Goal: Task Accomplishment & Management: Manage account settings

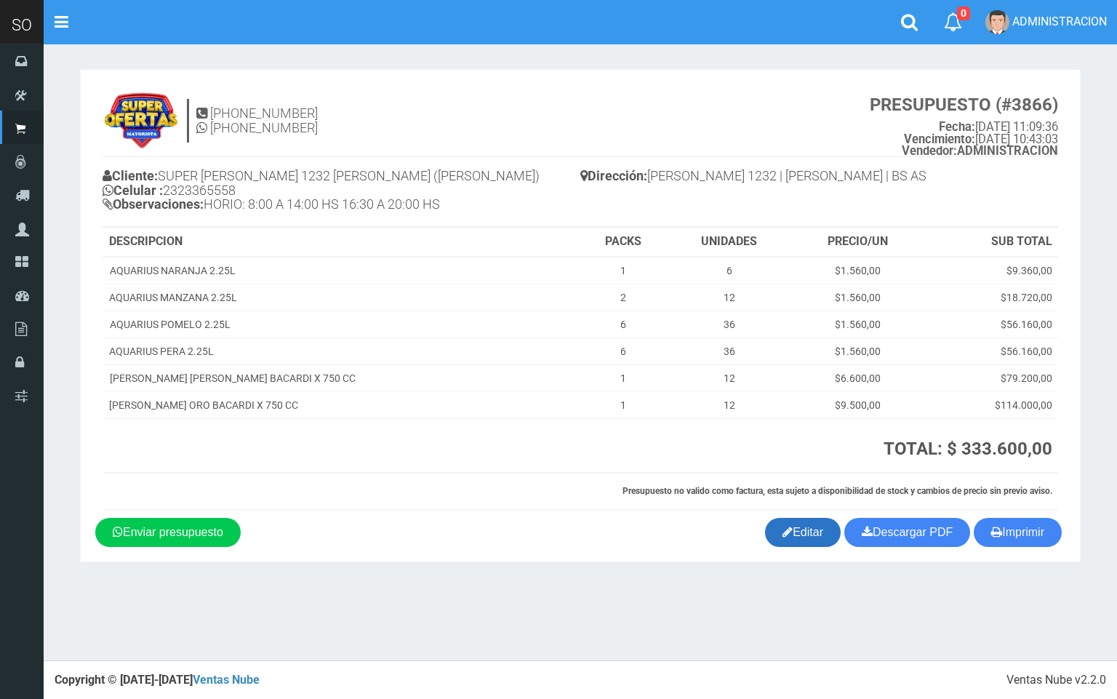
click at [812, 531] on link "Editar" at bounding box center [803, 532] width 76 height 29
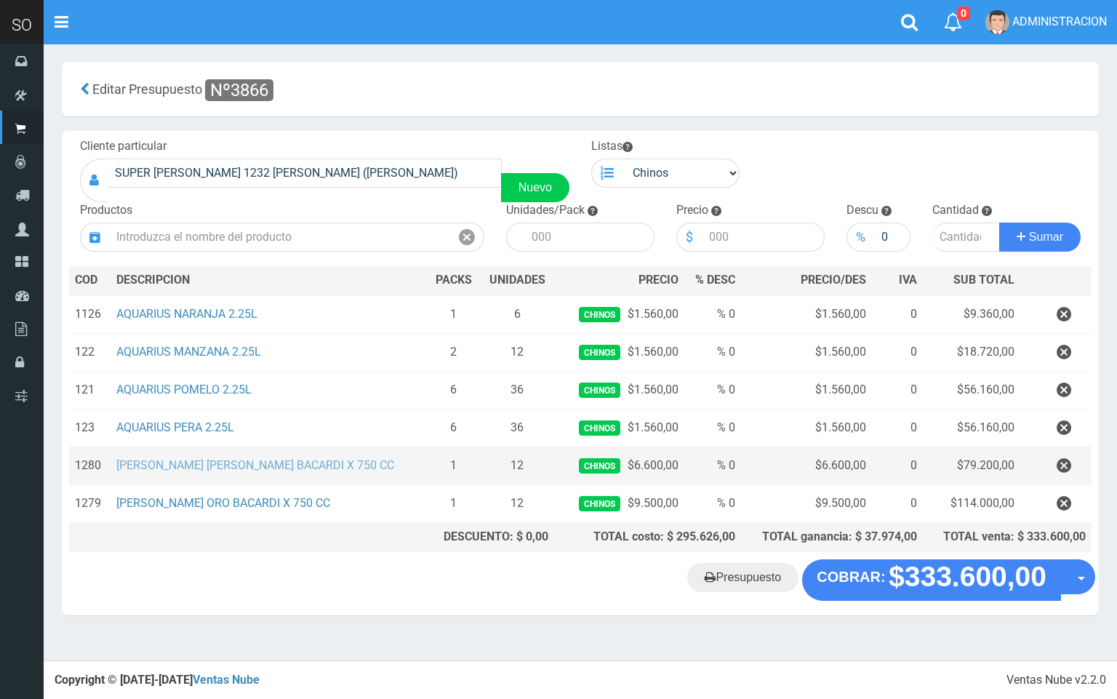
click at [251, 467] on link "[PERSON_NAME] [PERSON_NAME] X 750 CC" at bounding box center [255, 465] width 278 height 14
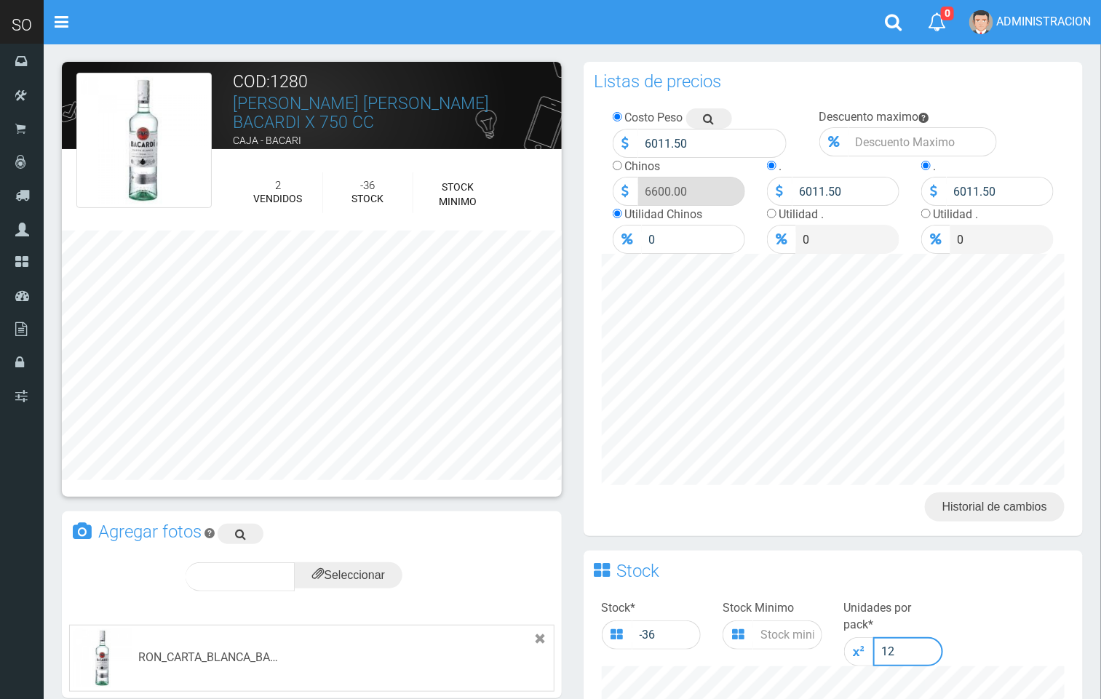
drag, startPoint x: 909, startPoint y: 638, endPoint x: 882, endPoint y: 639, distance: 26.2
click at [884, 639] on input "12" at bounding box center [908, 651] width 71 height 29
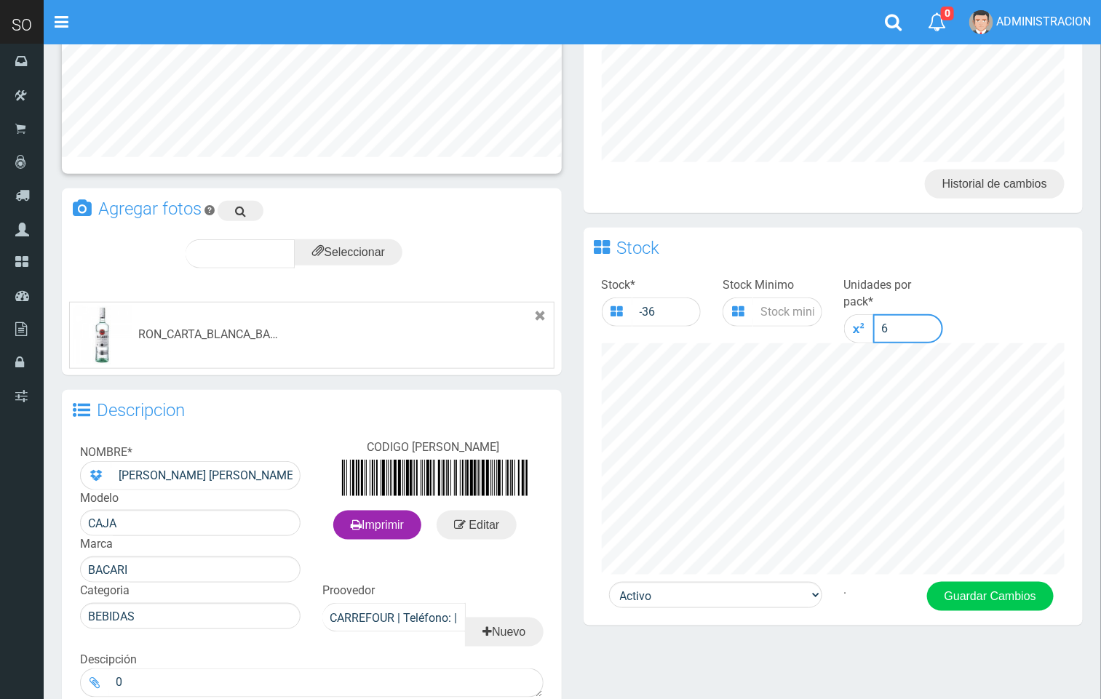
scroll to position [335, 0]
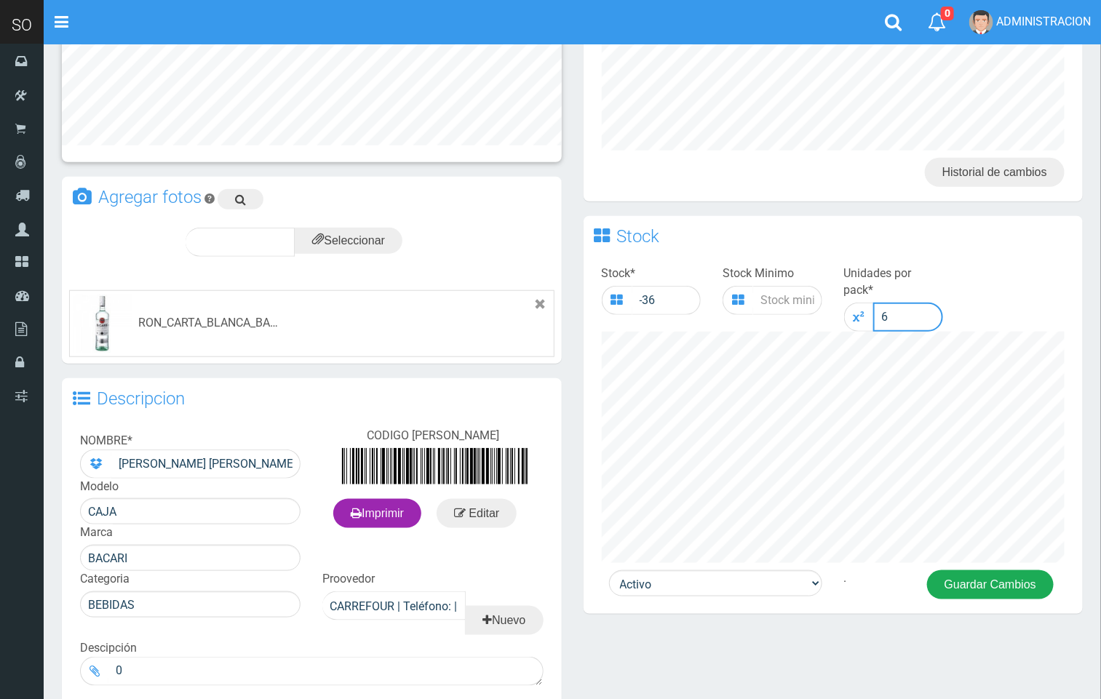
type input "6"
click at [1007, 572] on button "Guardar Cambios" at bounding box center [990, 584] width 127 height 29
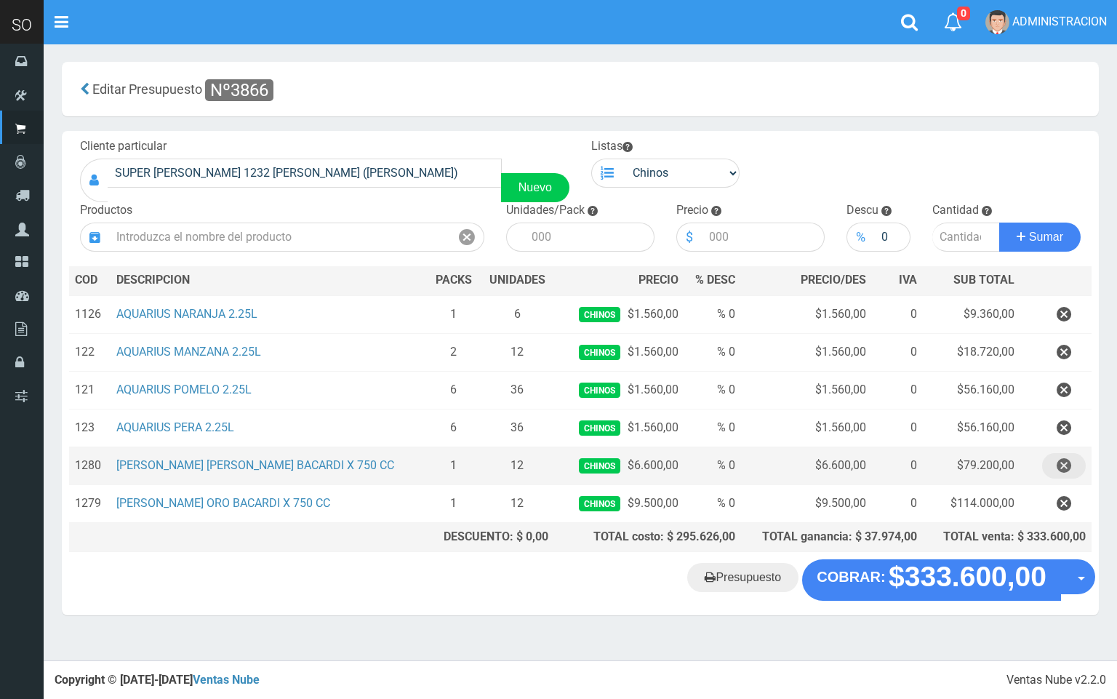
click at [1061, 465] on icon "button" at bounding box center [1064, 465] width 15 height 25
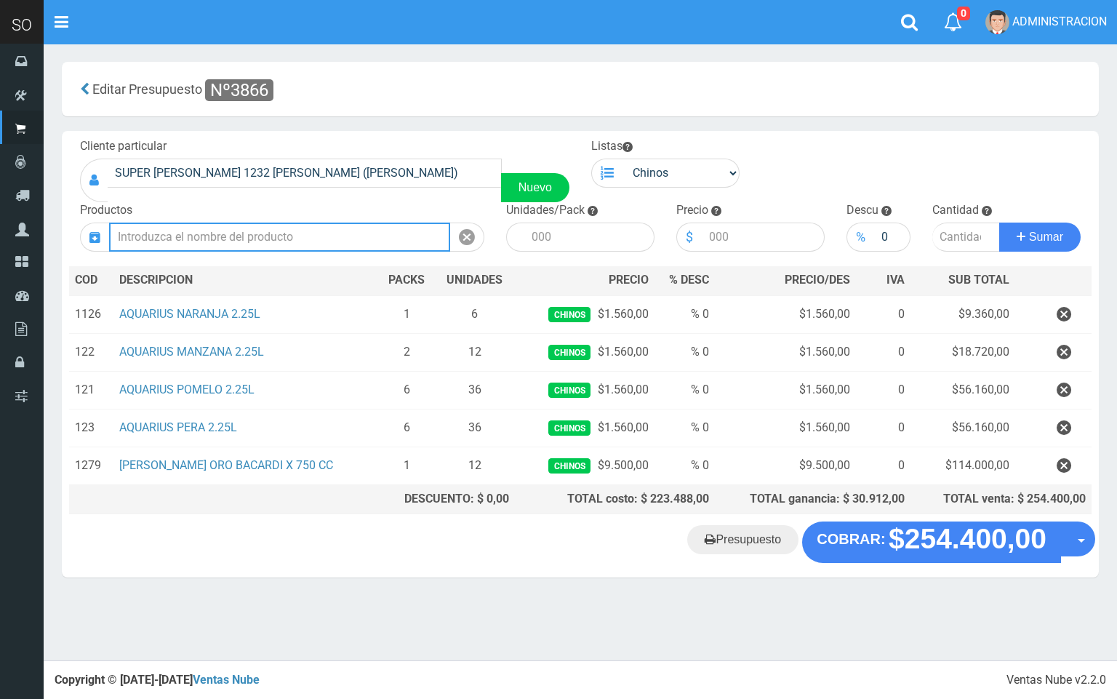
click at [289, 223] on input "text" at bounding box center [279, 237] width 341 height 29
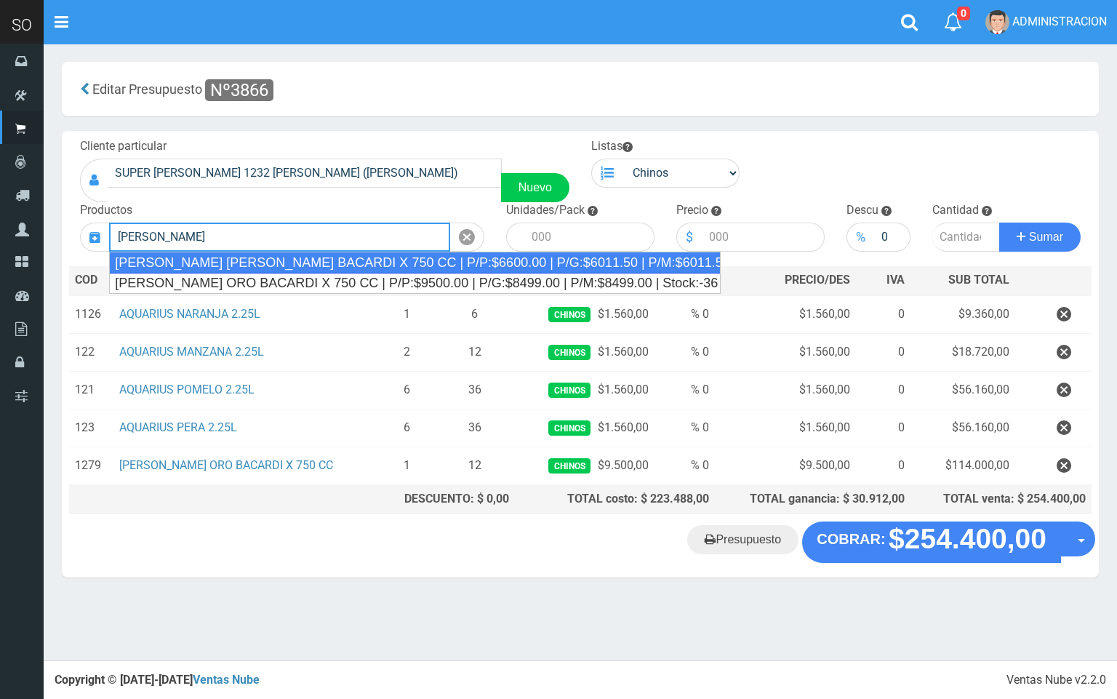
click at [306, 260] on div "RON CARTA BLANCA BACARDI X 750 CC | P/P:$6600.00 | P/G:$6011.50 | P/M:$6011.50 …" at bounding box center [415, 263] width 612 height 22
type input "RON CARTA BLANCA BACARDI X 750 CC | P/P:$6600.00 | P/G:$6011.50 | P/M:$6011.50 …"
type input "6"
type input "6600.00"
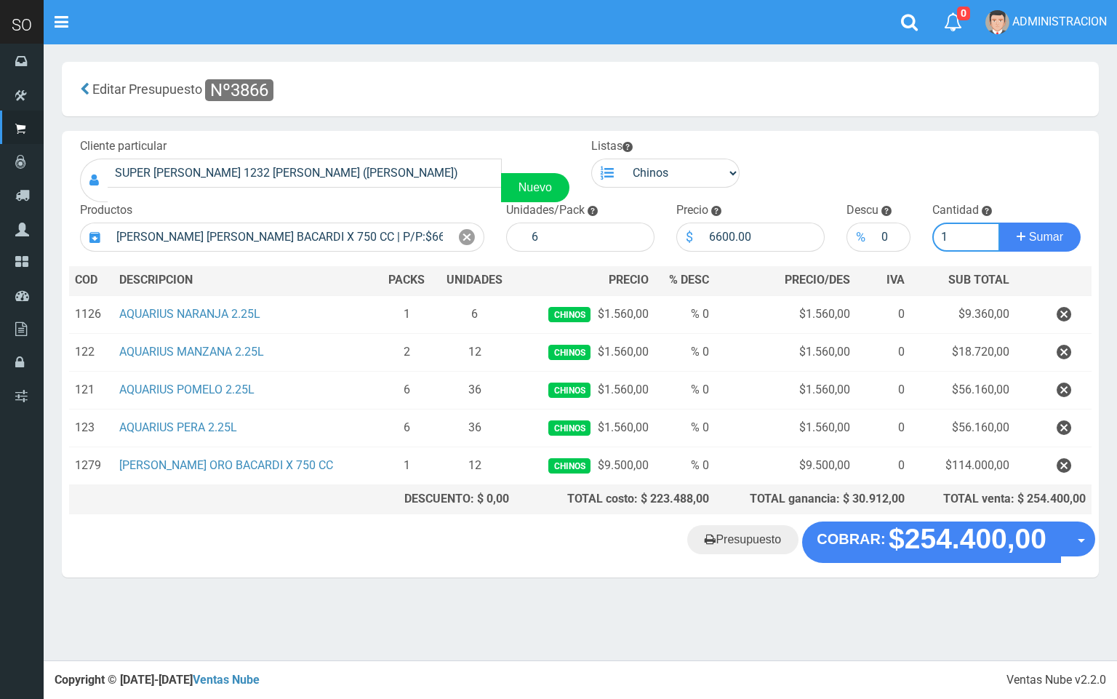
type input "1"
click at [999, 223] on button "Sumar" at bounding box center [1039, 237] width 81 height 29
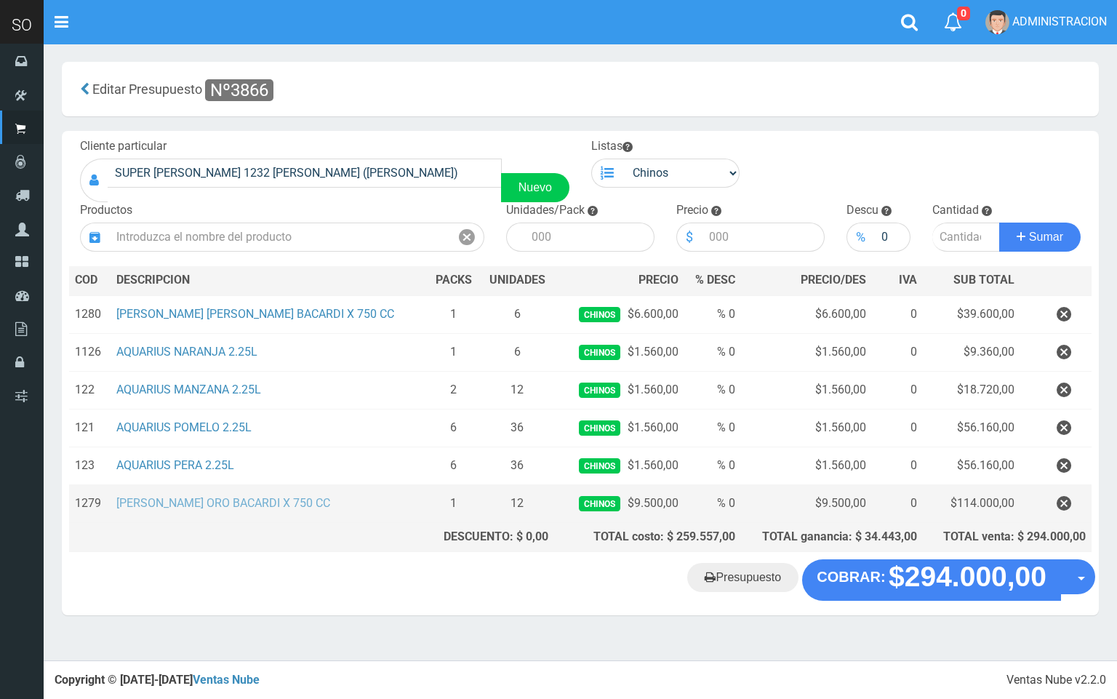
click at [277, 509] on link "RON CARTA ORO BACARDI X 750 CC" at bounding box center [223, 503] width 214 height 14
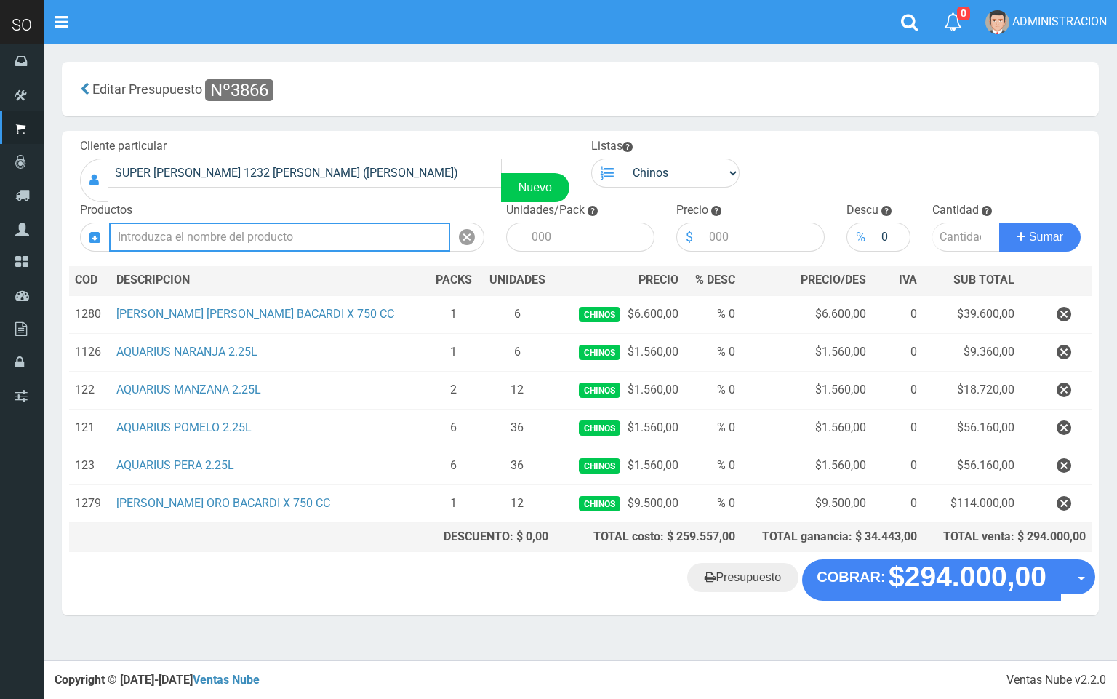
click at [334, 244] on input "text" at bounding box center [279, 237] width 341 height 29
type input "p"
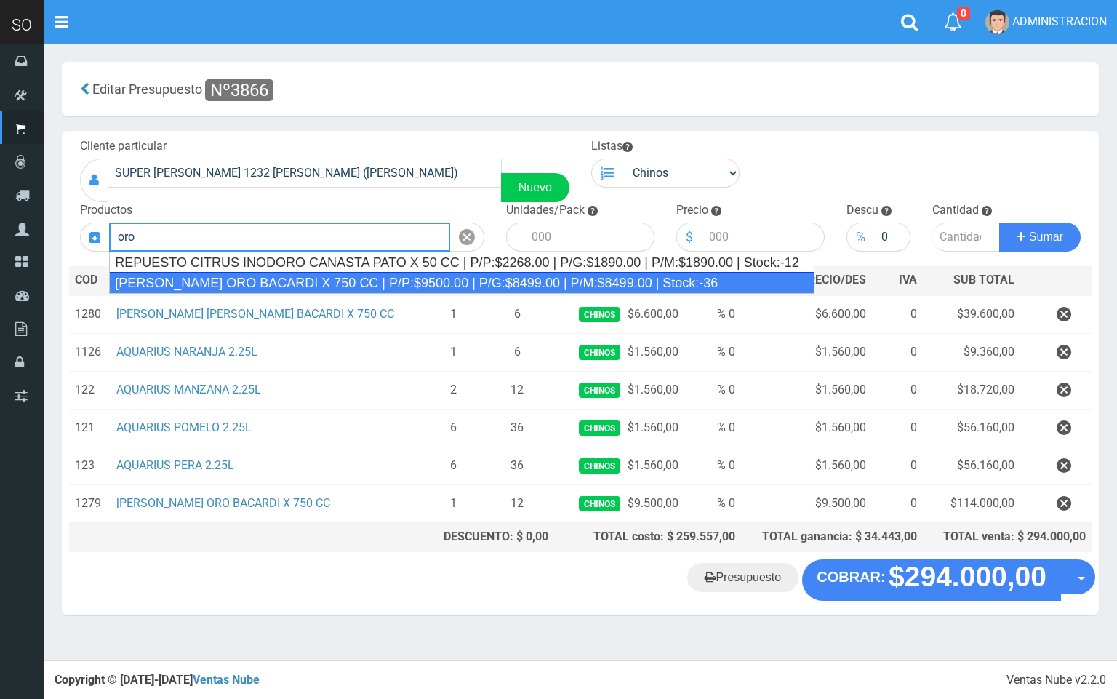
click at [474, 272] on div "RON CARTA ORO BACARDI X 750 CC | P/P:$9500.00 | P/G:$8499.00 | P/M:$8499.00 | S…" at bounding box center [462, 283] width 706 height 22
type input "RON CARTA ORO BACARDI X 750 CC | P/P:$9500.00 | P/G:$8499.00 | P/M:$8499.00 | S…"
type input "6"
type input "9500.00"
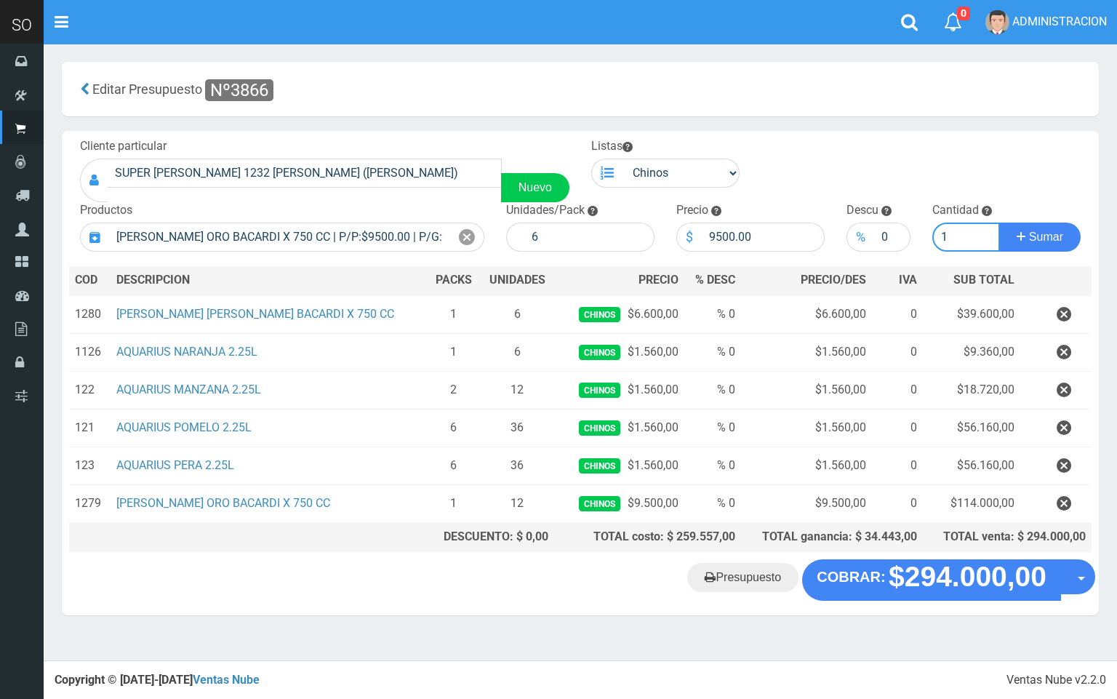
type input "1"
click at [999, 223] on button "Sumar" at bounding box center [1039, 237] width 81 height 29
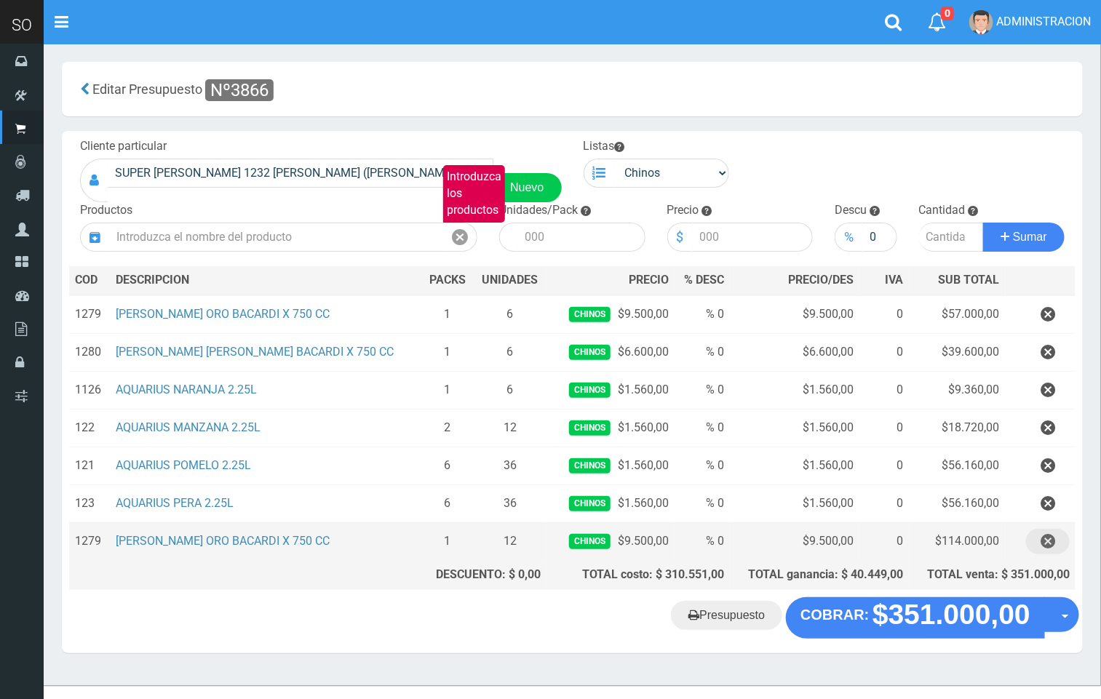
click at [1047, 546] on icon "button" at bounding box center [1047, 541] width 15 height 25
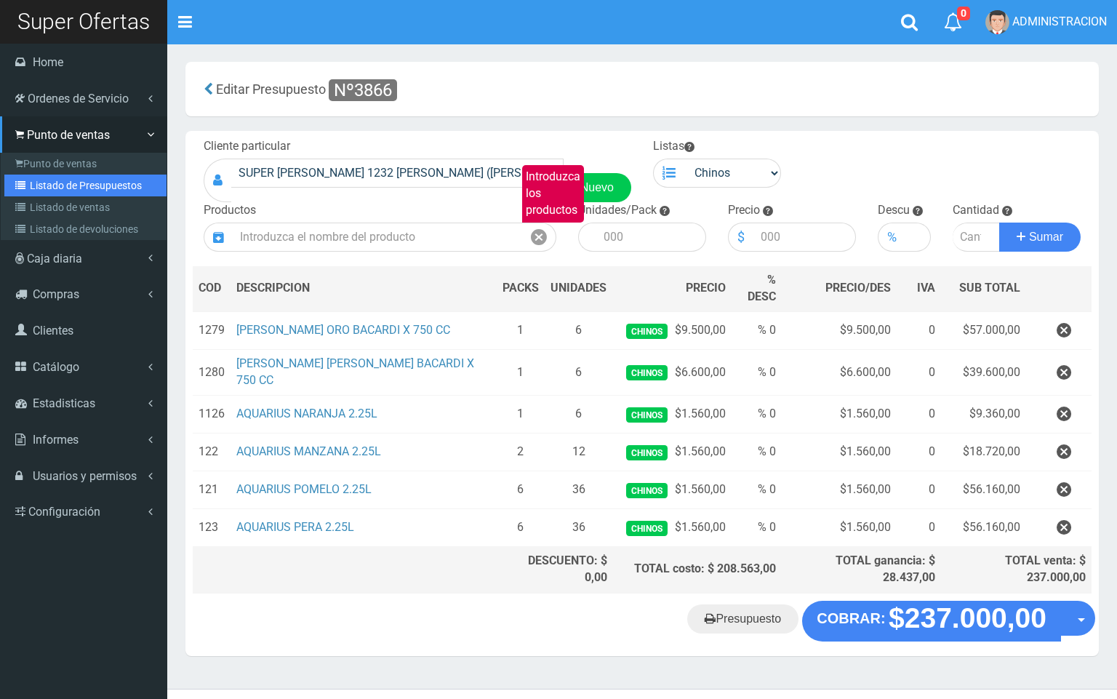
click at [44, 185] on link "Listado de Presupuestos" at bounding box center [85, 186] width 162 height 22
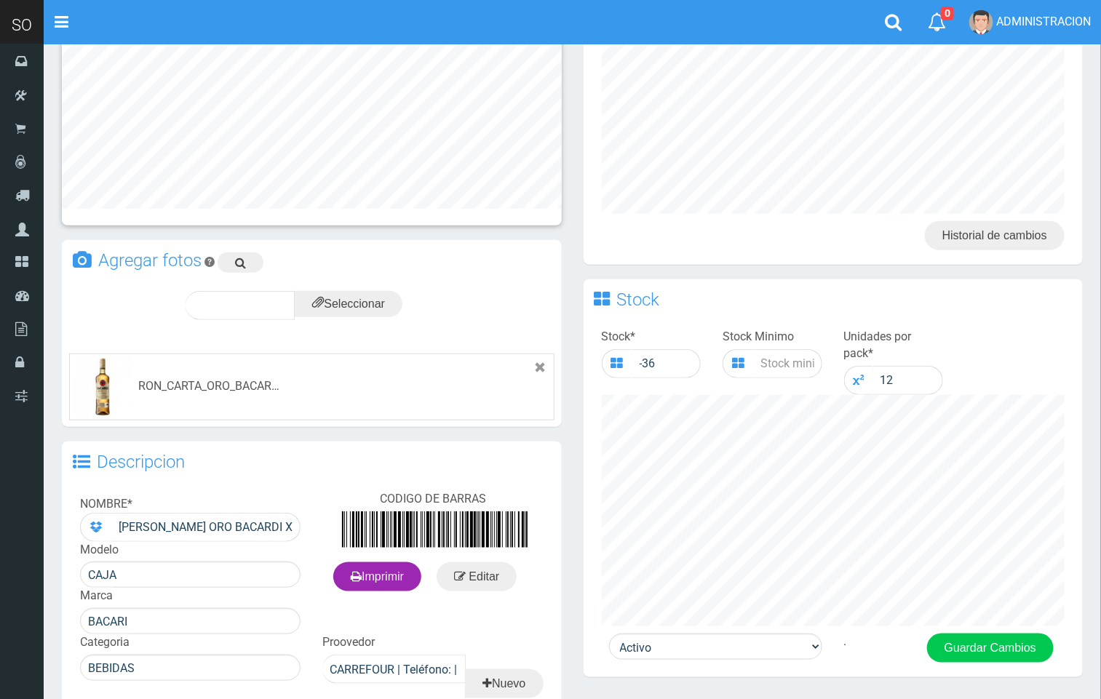
scroll to position [315, 0]
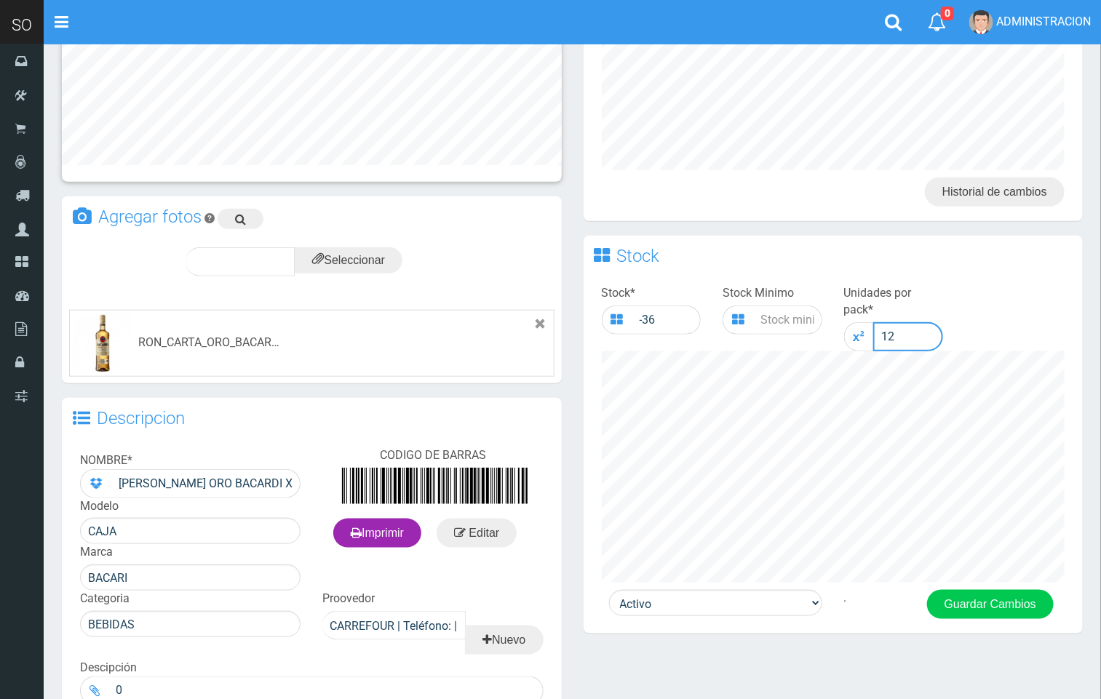
drag, startPoint x: 917, startPoint y: 325, endPoint x: 864, endPoint y: 325, distance: 53.1
click at [864, 325] on div "12" at bounding box center [894, 336] width 100 height 29
type input "6"
click at [1008, 600] on button "Guardar Cambios" at bounding box center [990, 604] width 127 height 29
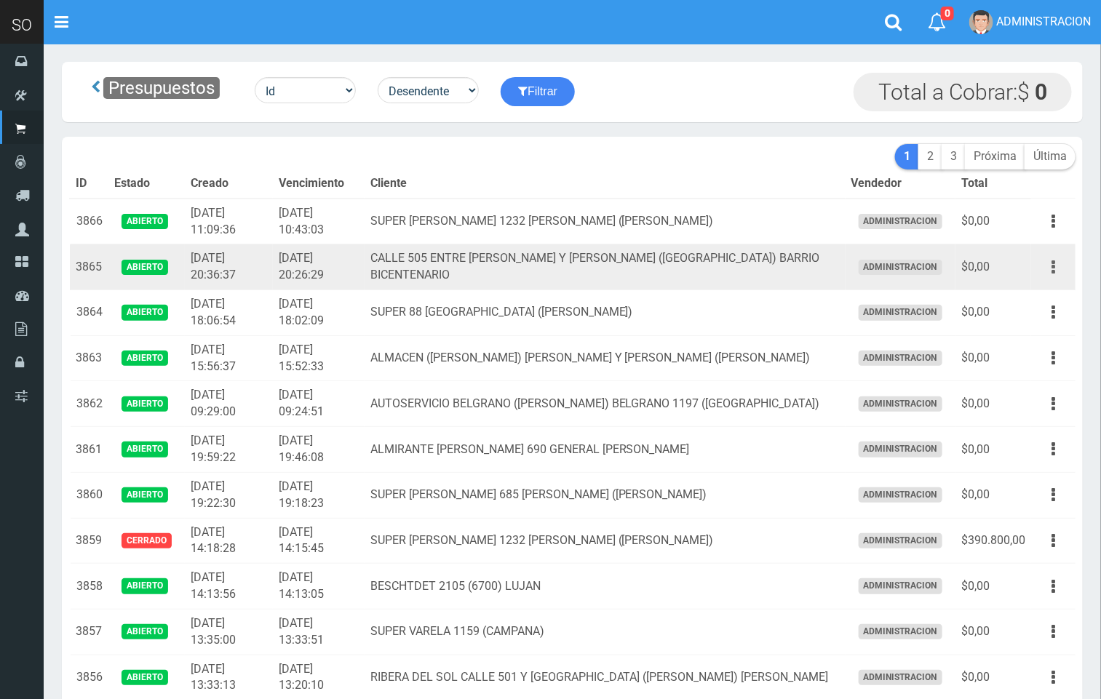
click at [1054, 255] on icon "button" at bounding box center [1053, 267] width 4 height 25
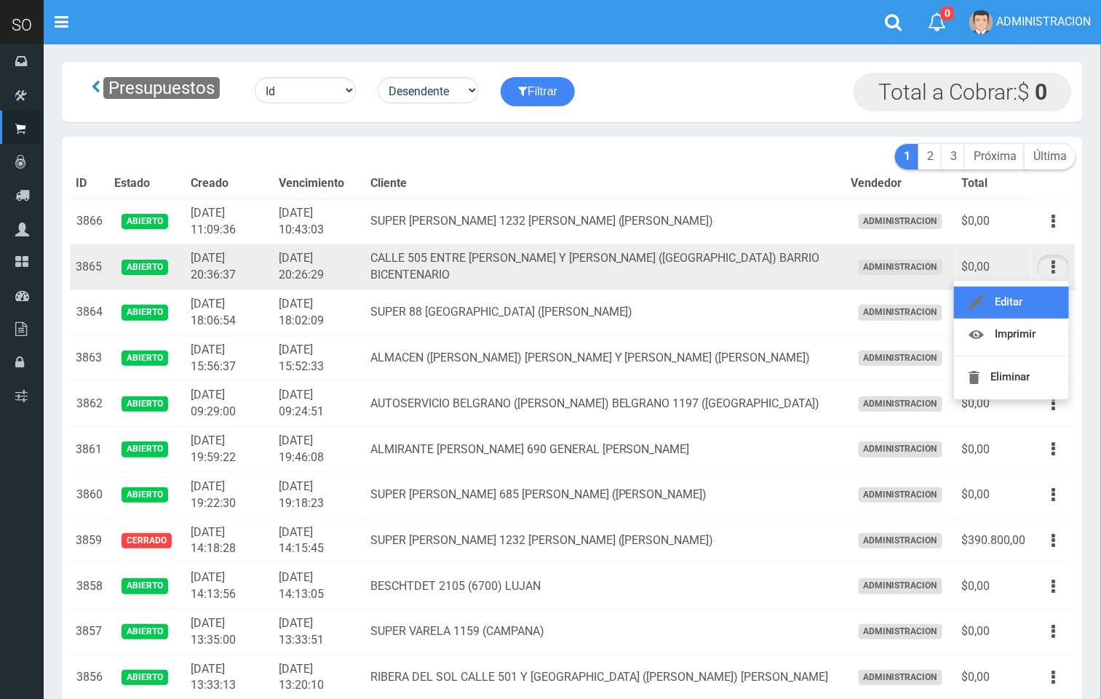
click at [1034, 290] on link "Editar" at bounding box center [1011, 303] width 115 height 32
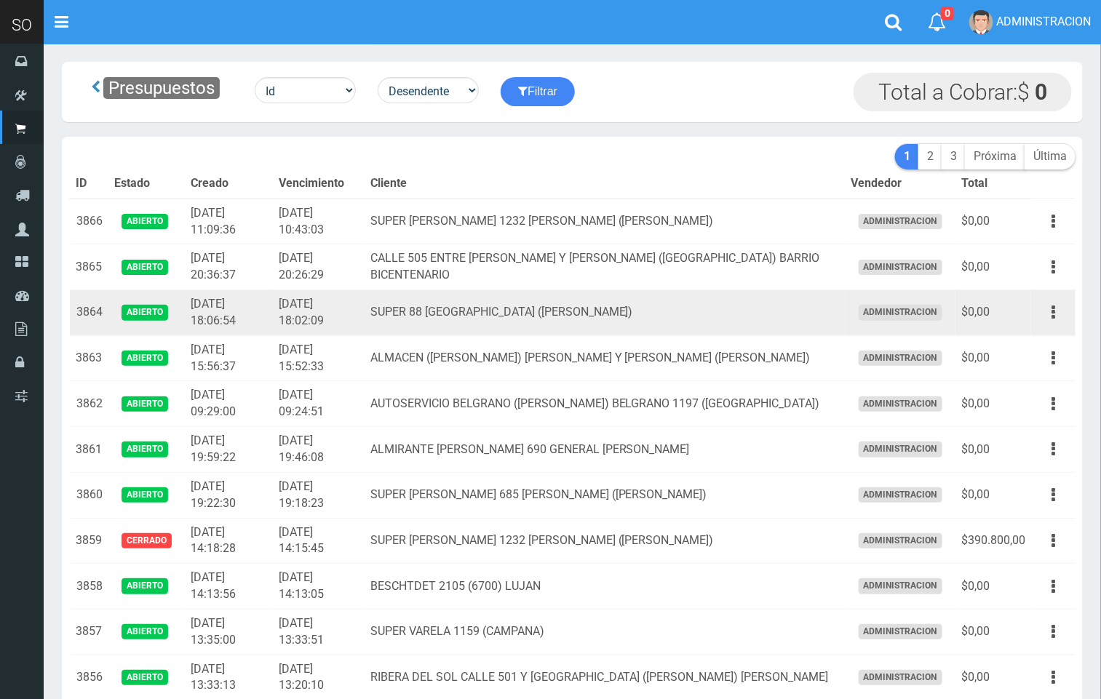
click at [1052, 326] on td "Editar Imprimir Eliminar" at bounding box center [1053, 313] width 44 height 46
drag, startPoint x: 1052, startPoint y: 314, endPoint x: 1048, endPoint y: 323, distance: 9.5
click at [1052, 319] on icon "button" at bounding box center [1053, 312] width 4 height 25
click at [1024, 360] on link "Editar" at bounding box center [1011, 348] width 115 height 32
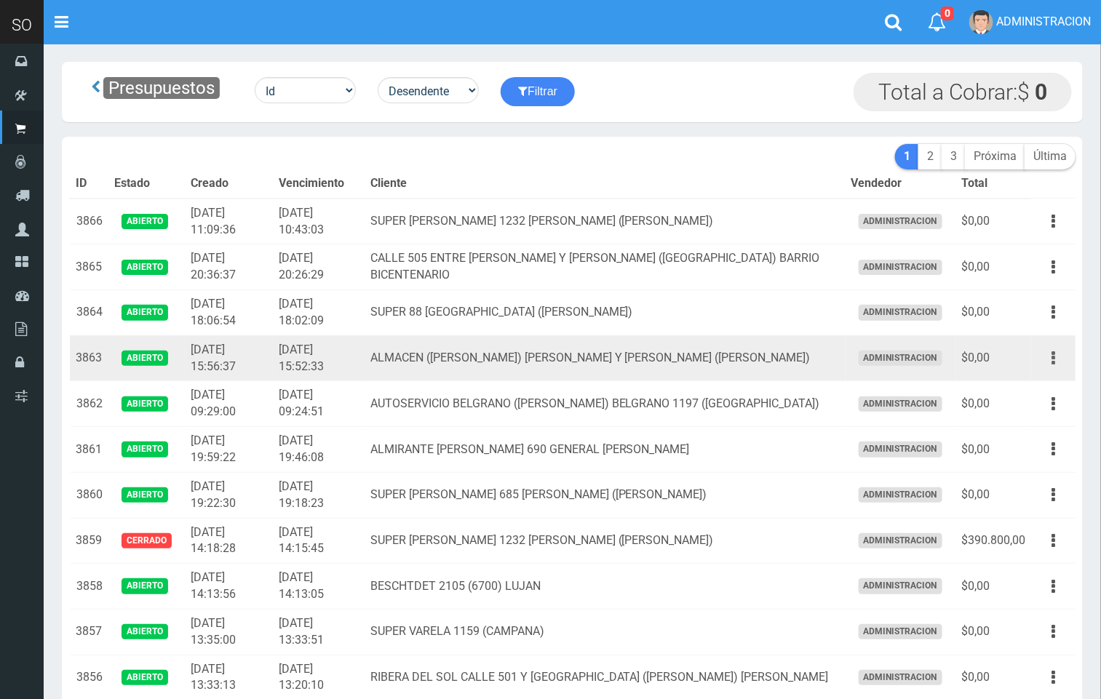
click at [1053, 352] on icon "button" at bounding box center [1053, 358] width 4 height 25
click at [1041, 399] on link "Editar" at bounding box center [1011, 394] width 115 height 32
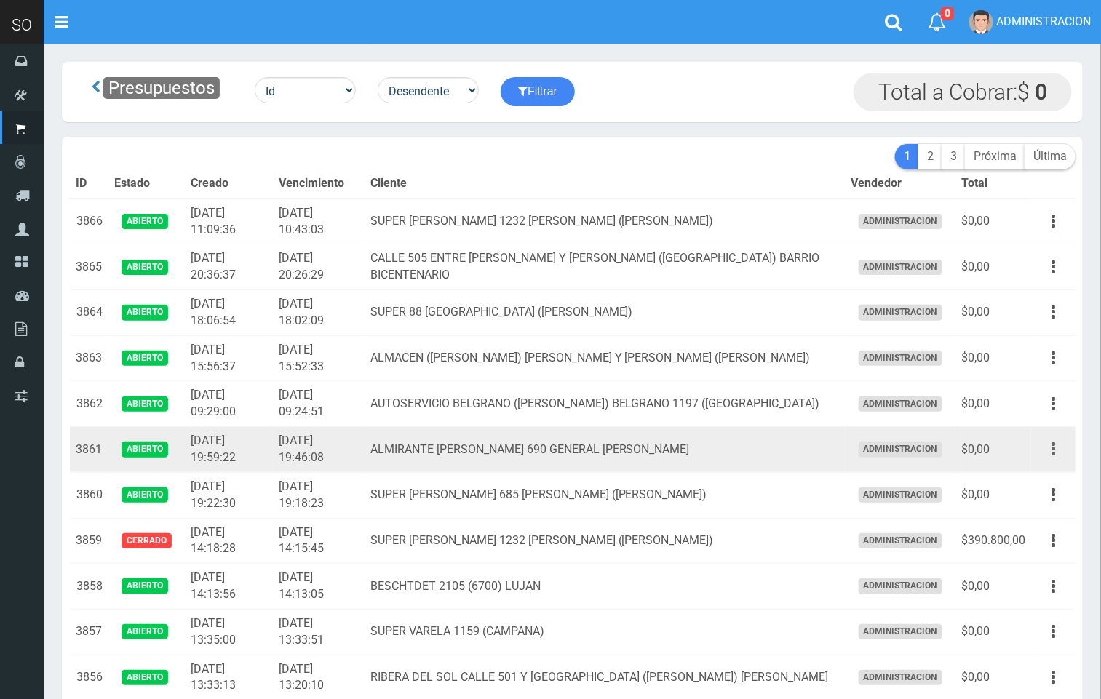
click at [1061, 452] on button "button" at bounding box center [1053, 448] width 33 height 25
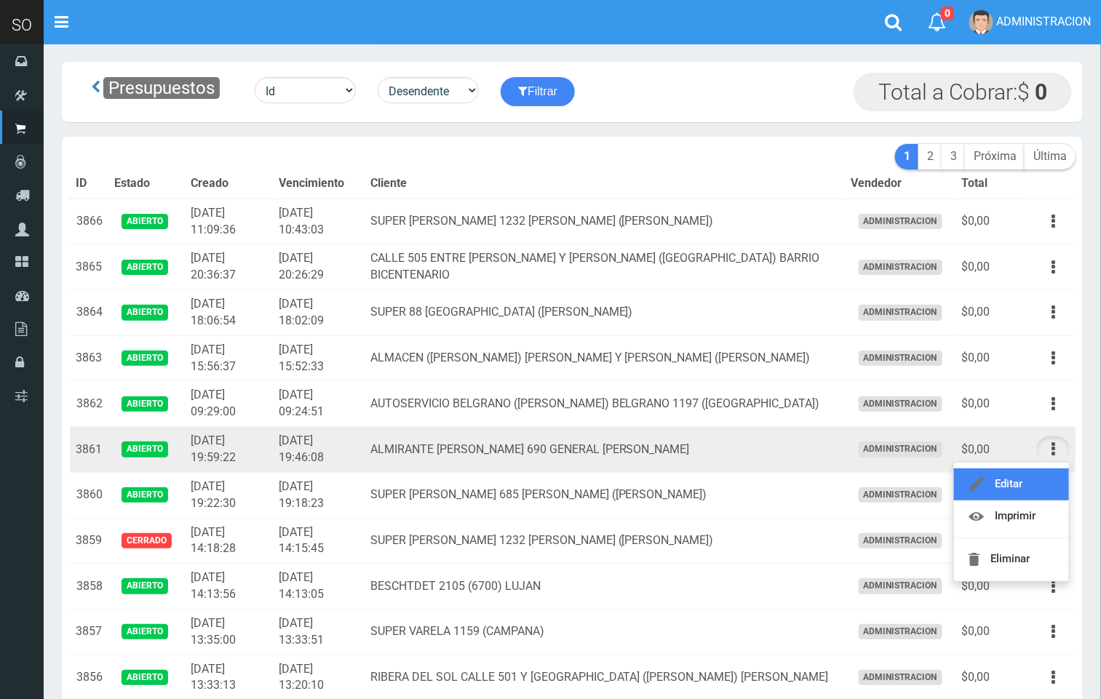
click at [1039, 479] on link "Editar" at bounding box center [1011, 484] width 115 height 32
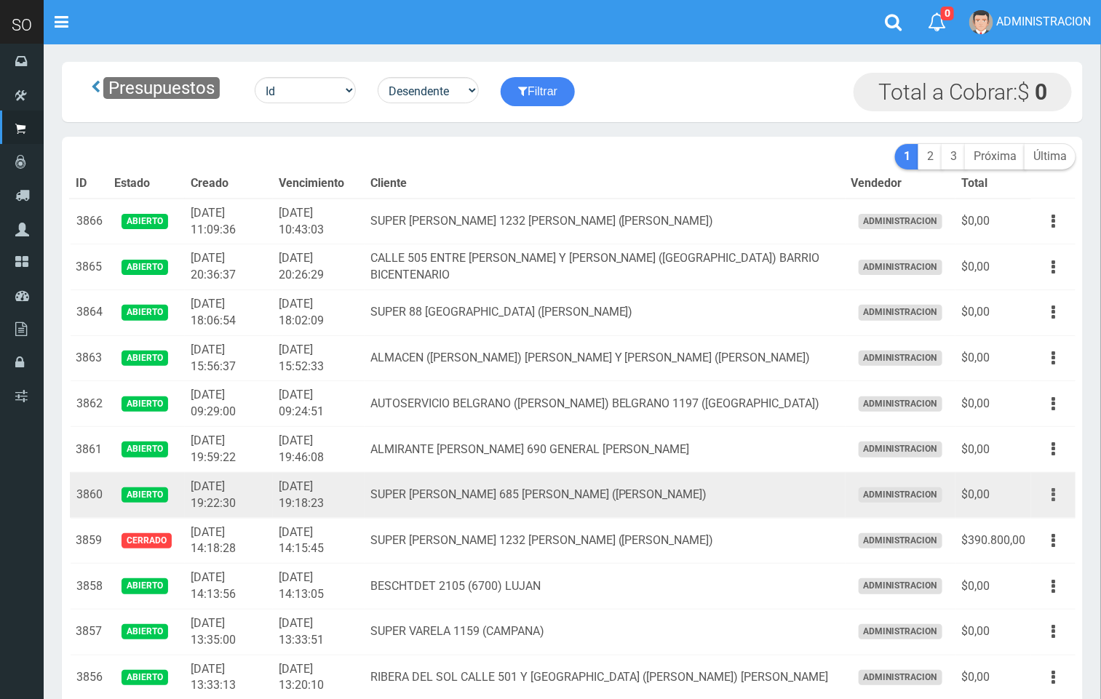
click at [1059, 498] on button "button" at bounding box center [1053, 494] width 33 height 25
click at [1032, 530] on link "Editar" at bounding box center [1011, 530] width 115 height 32
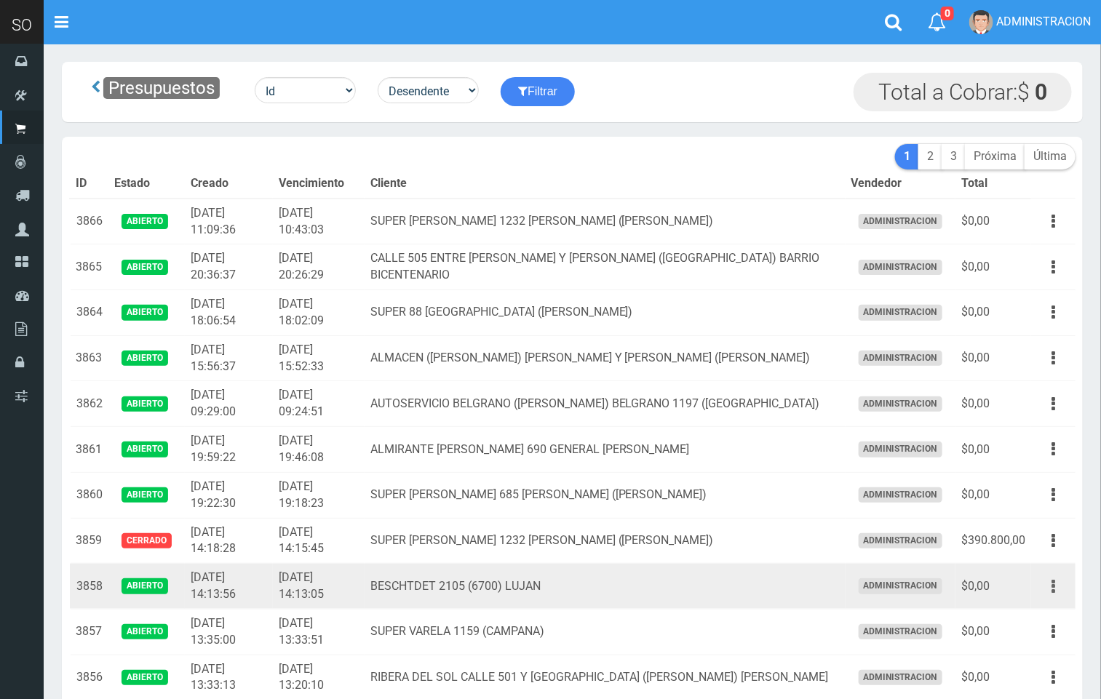
drag, startPoint x: 1057, startPoint y: 588, endPoint x: 1058, endPoint y: 599, distance: 11.0
click at [1058, 588] on button "button" at bounding box center [1053, 586] width 33 height 25
click at [1050, 615] on link "Editar" at bounding box center [1011, 622] width 115 height 32
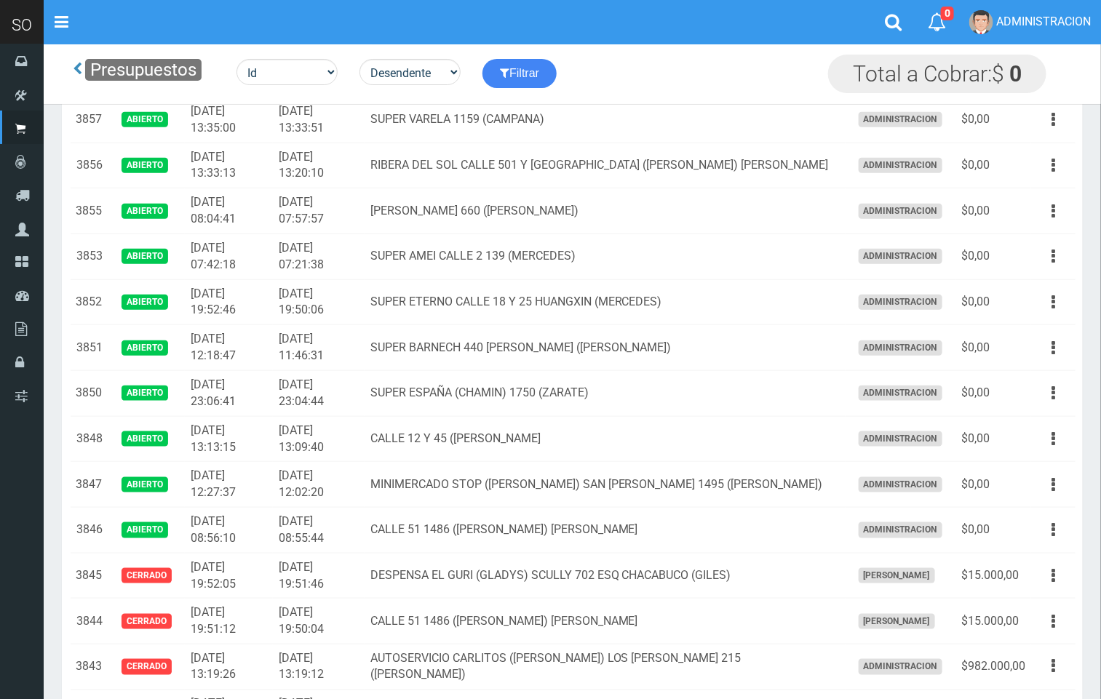
scroll to position [480, 0]
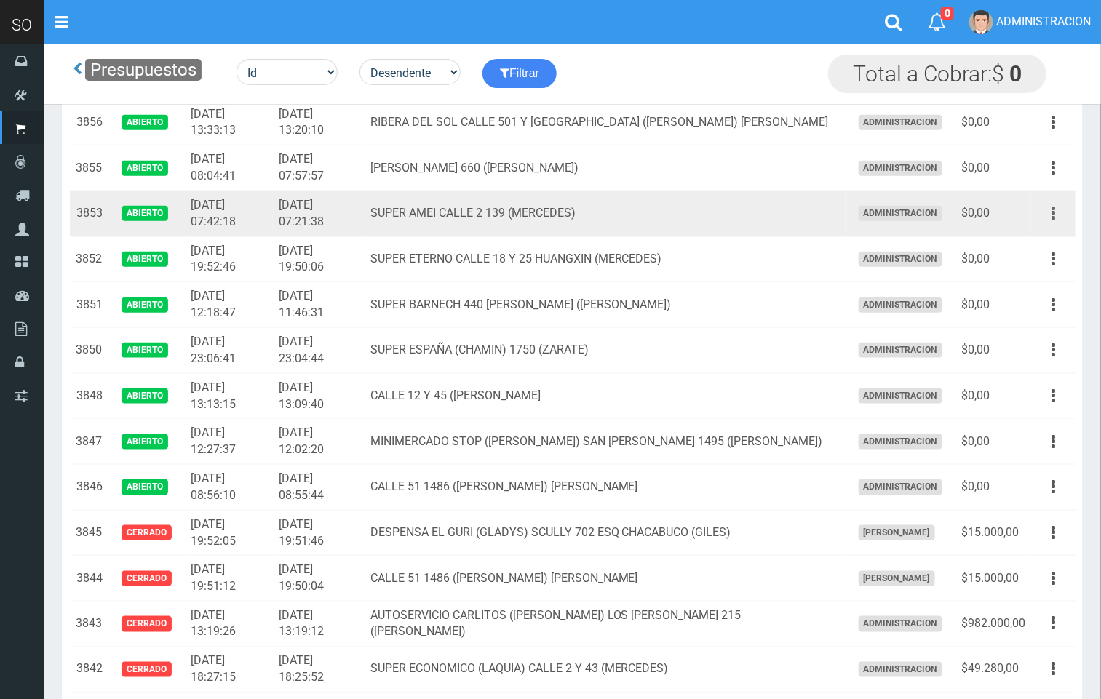
click at [1053, 220] on icon "button" at bounding box center [1053, 213] width 4 height 25
click at [1045, 253] on link "Editar" at bounding box center [1011, 249] width 115 height 32
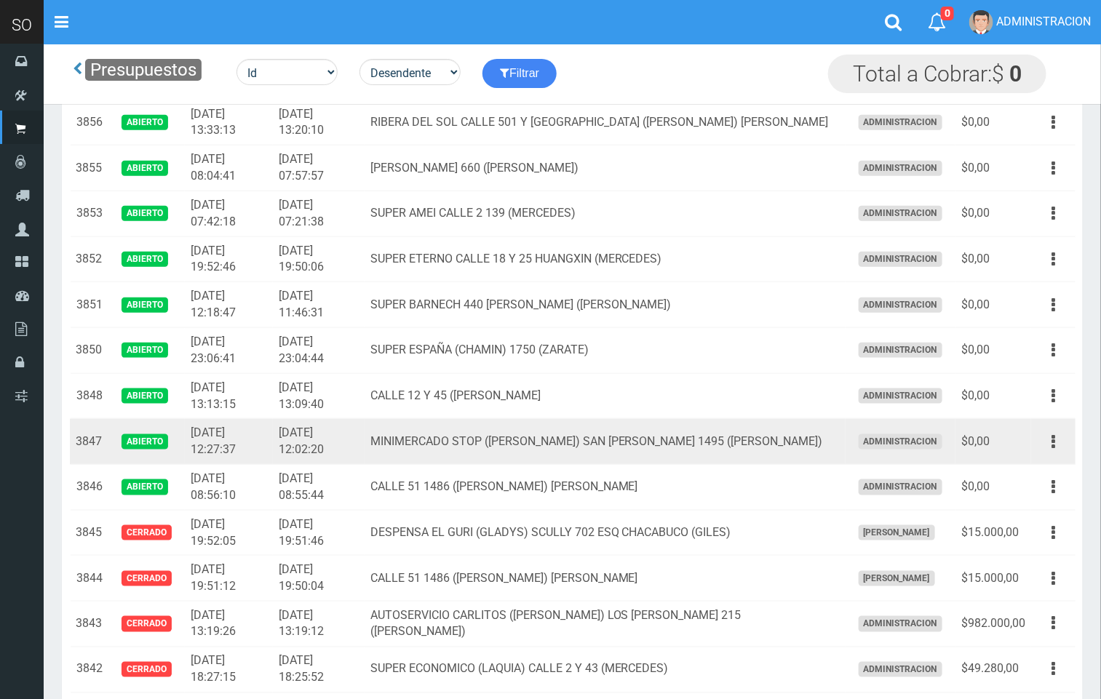
scroll to position [554, 0]
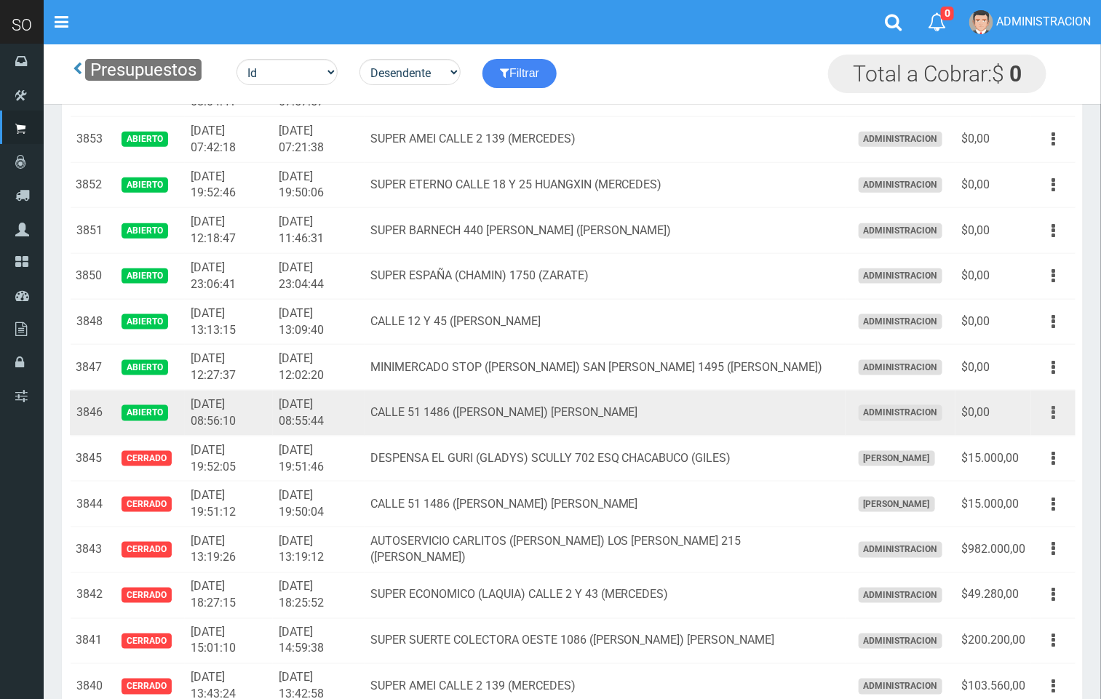
click at [1061, 415] on button "button" at bounding box center [1053, 412] width 33 height 25
click at [1034, 455] on link "Editar" at bounding box center [1011, 448] width 115 height 32
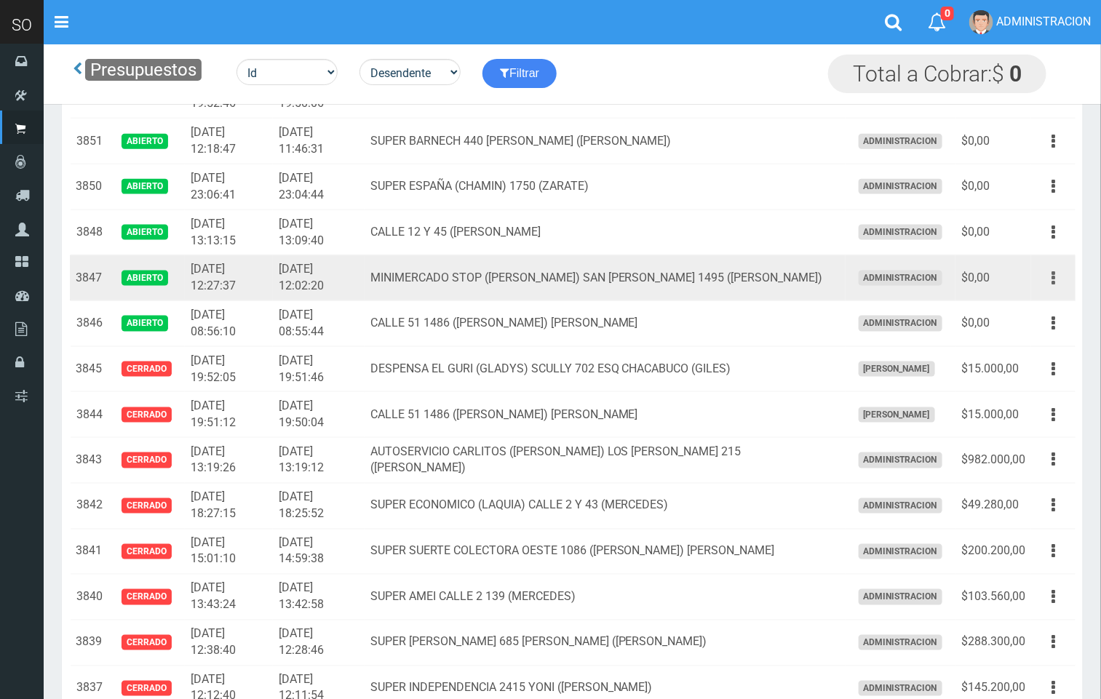
click at [1053, 284] on icon "button" at bounding box center [1053, 277] width 4 height 25
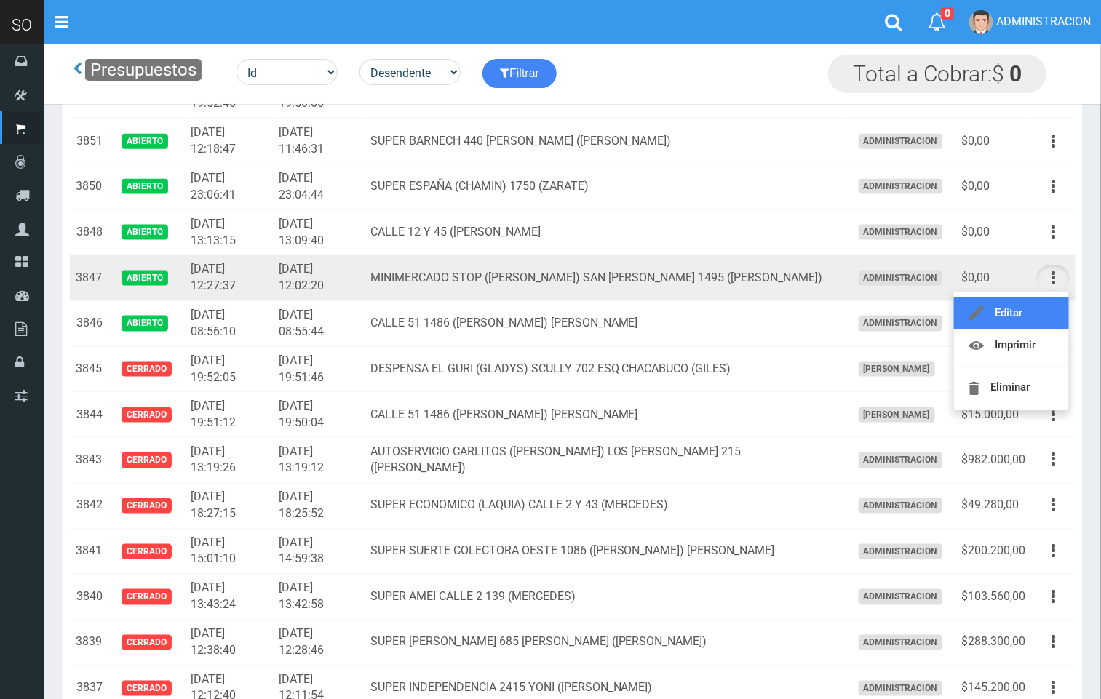
click at [1022, 325] on link "Editar" at bounding box center [1011, 314] width 115 height 32
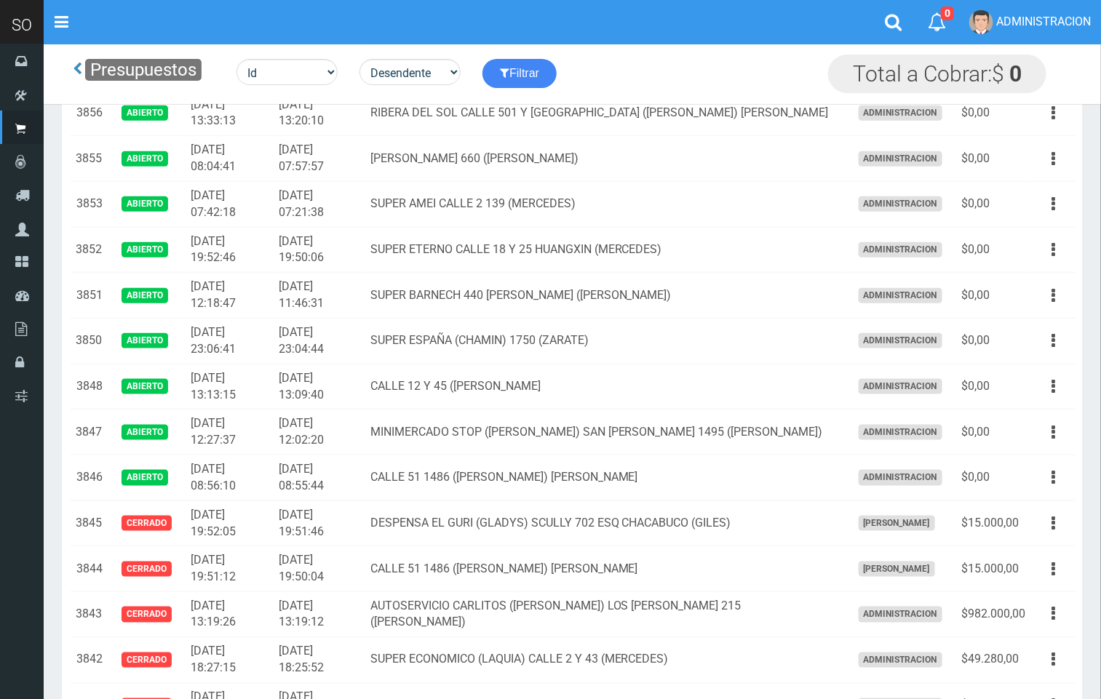
scroll to position [487, 0]
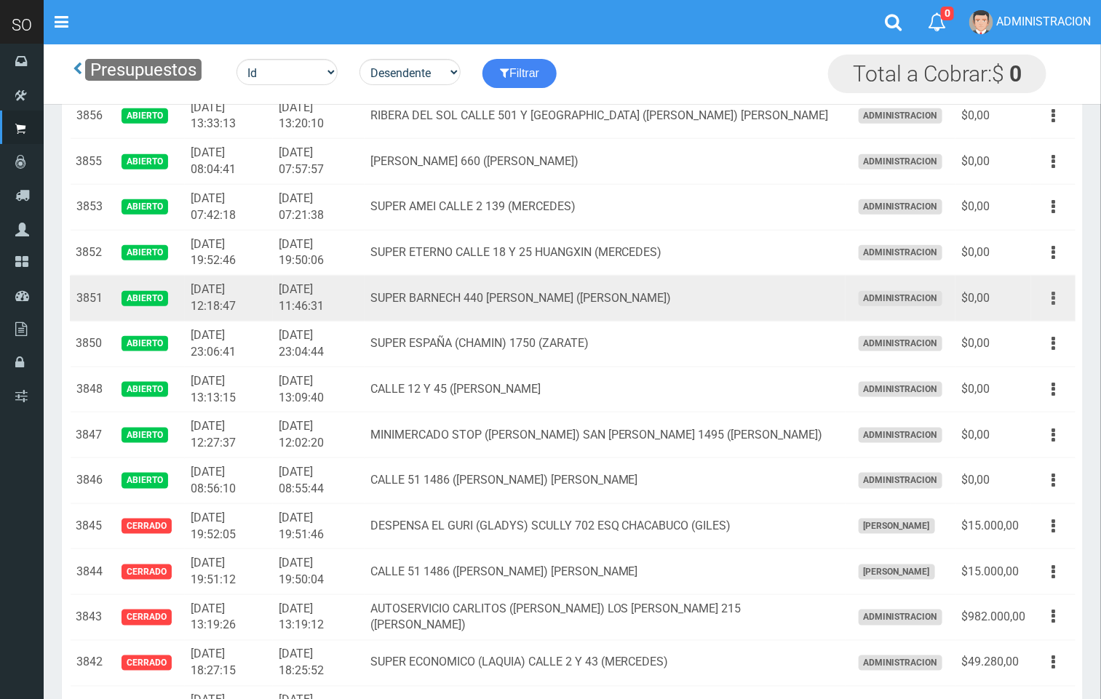
click at [1054, 308] on icon "button" at bounding box center [1053, 298] width 4 height 25
click at [1037, 339] on link "Editar" at bounding box center [1011, 334] width 115 height 32
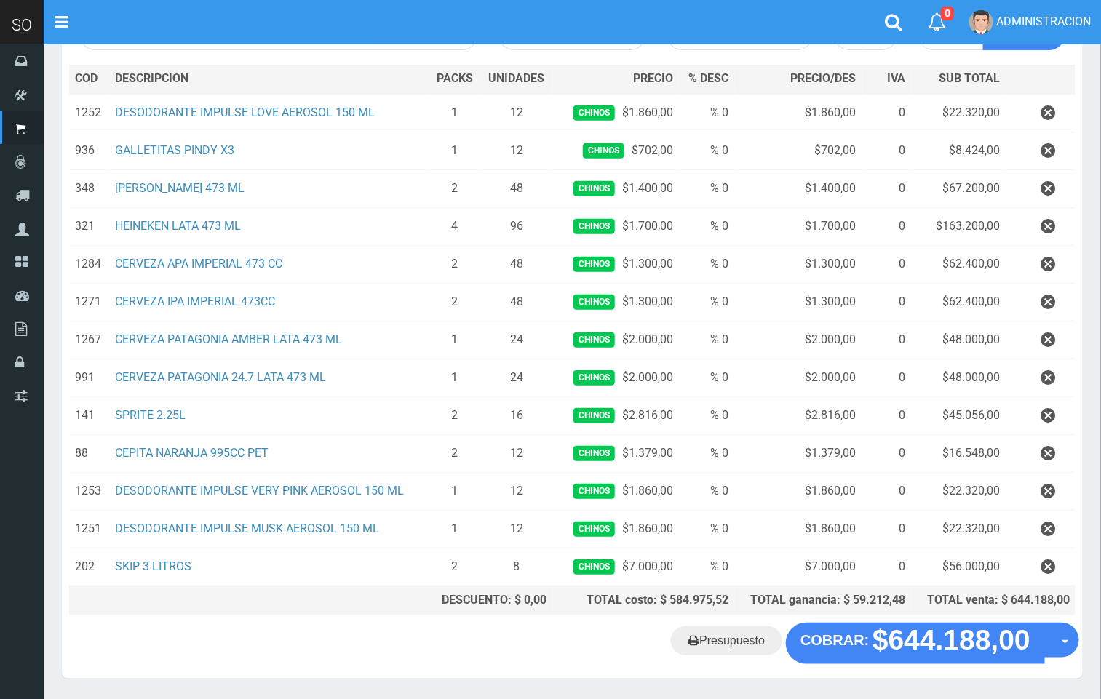
scroll to position [230, 0]
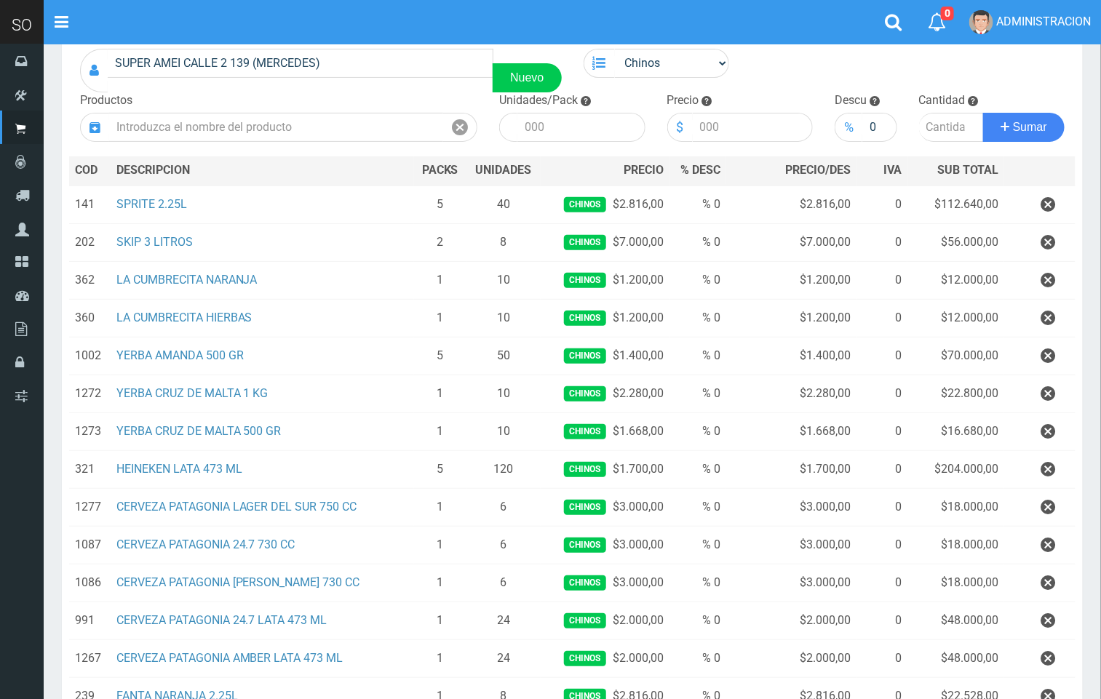
scroll to position [71, 0]
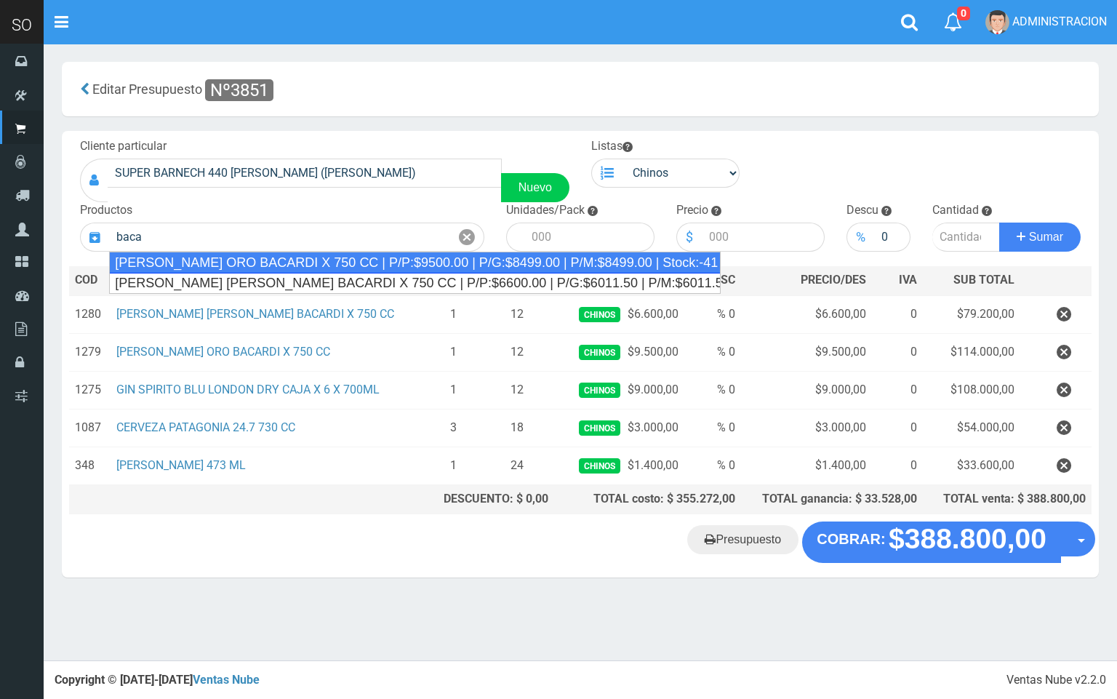
click at [422, 260] on div "[PERSON_NAME] ORO BACARDI X 750 CC | P/P:$9500.00 | P/G:$8499.00 | P/M:$8499.00…" at bounding box center [415, 263] width 612 height 22
type input "[PERSON_NAME] ORO BACARDI X 750 CC | P/P:$9500.00 | P/G:$8499.00 | P/M:$8499.00…"
type input "6"
type input "9500.00"
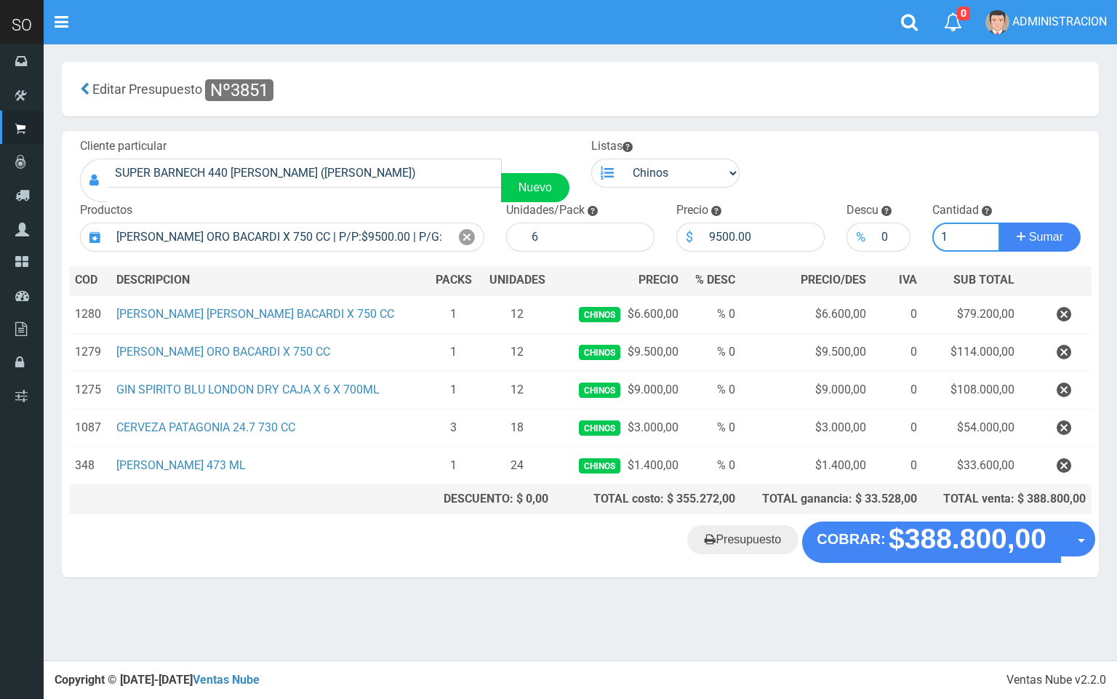
type input "1"
click at [999, 223] on button "Sumar" at bounding box center [1039, 237] width 81 height 29
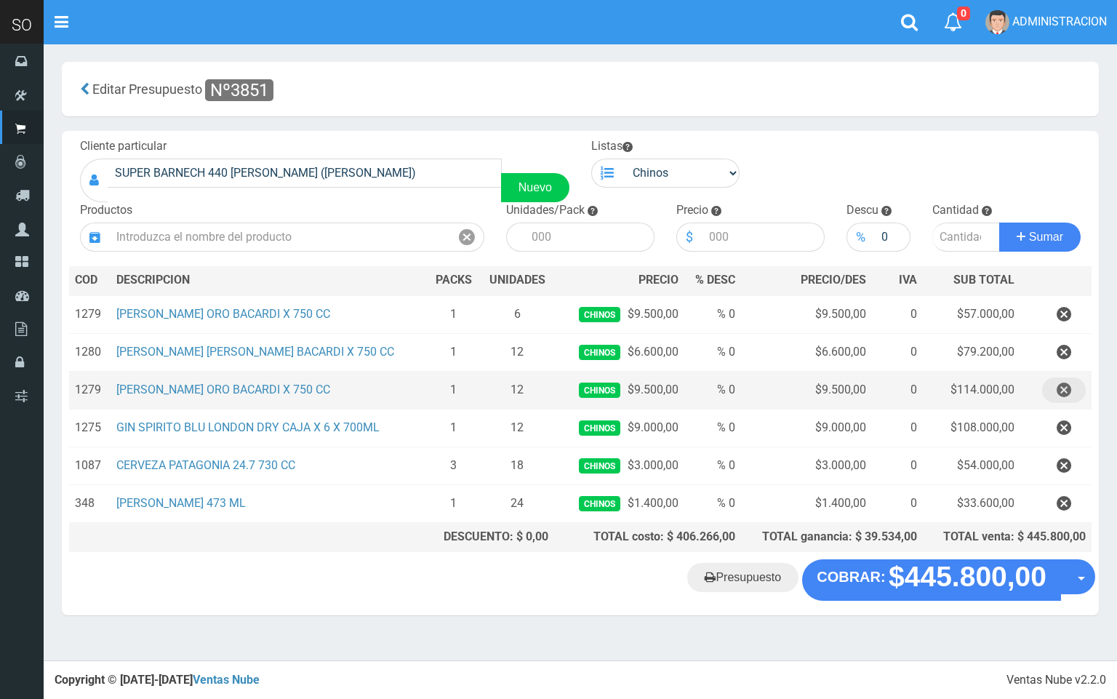
click at [1068, 386] on icon "button" at bounding box center [1064, 390] width 15 height 25
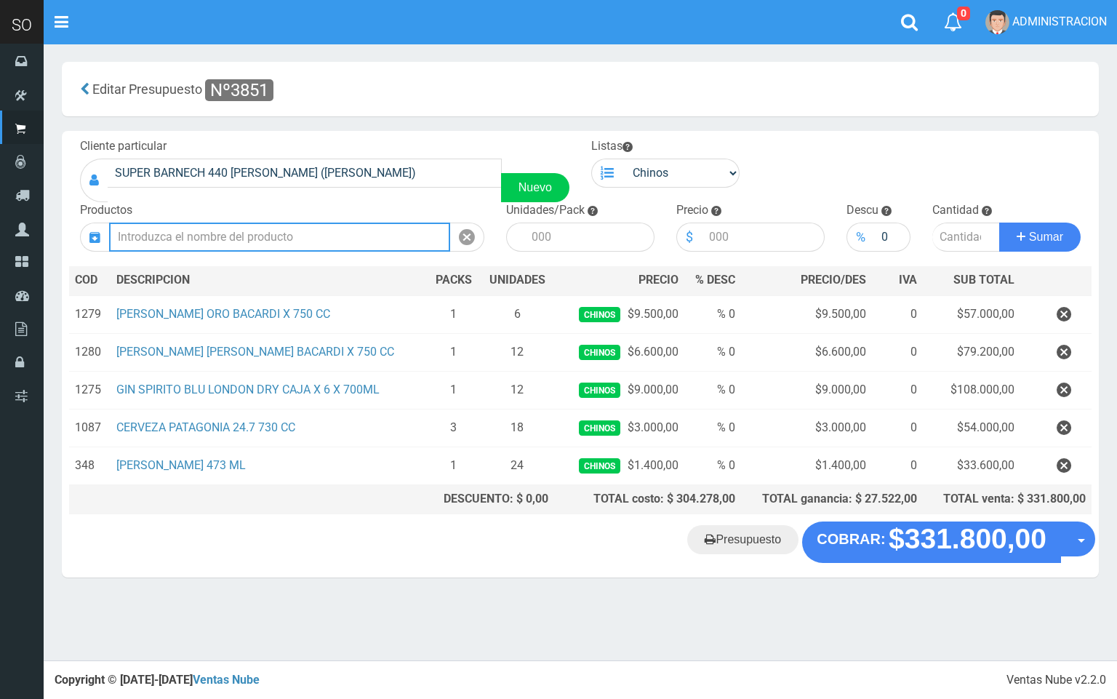
click at [340, 233] on input "text" at bounding box center [279, 237] width 341 height 29
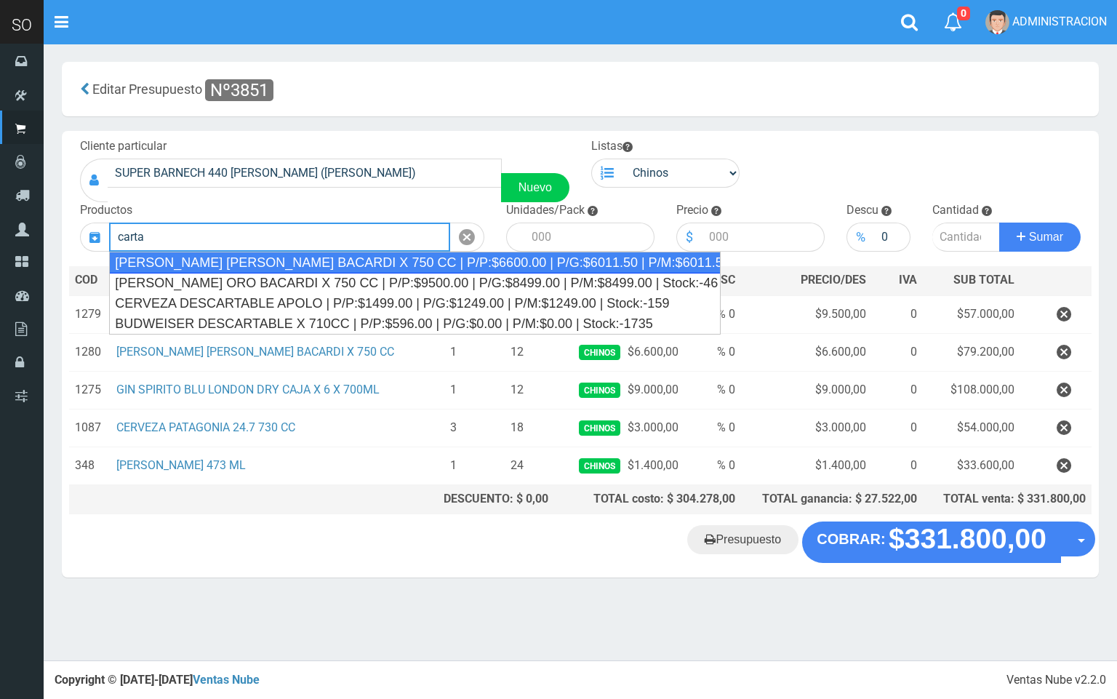
click at [347, 264] on div "[PERSON_NAME] [PERSON_NAME] BACARDI X 750 CC | P/P:$6600.00 | P/G:$6011.50 | P/…" at bounding box center [415, 263] width 612 height 22
type input "[PERSON_NAME] [PERSON_NAME] BACARDI X 750 CC | P/P:$6600.00 | P/G:$6011.50 | P/…"
type input "6"
type input "6600.00"
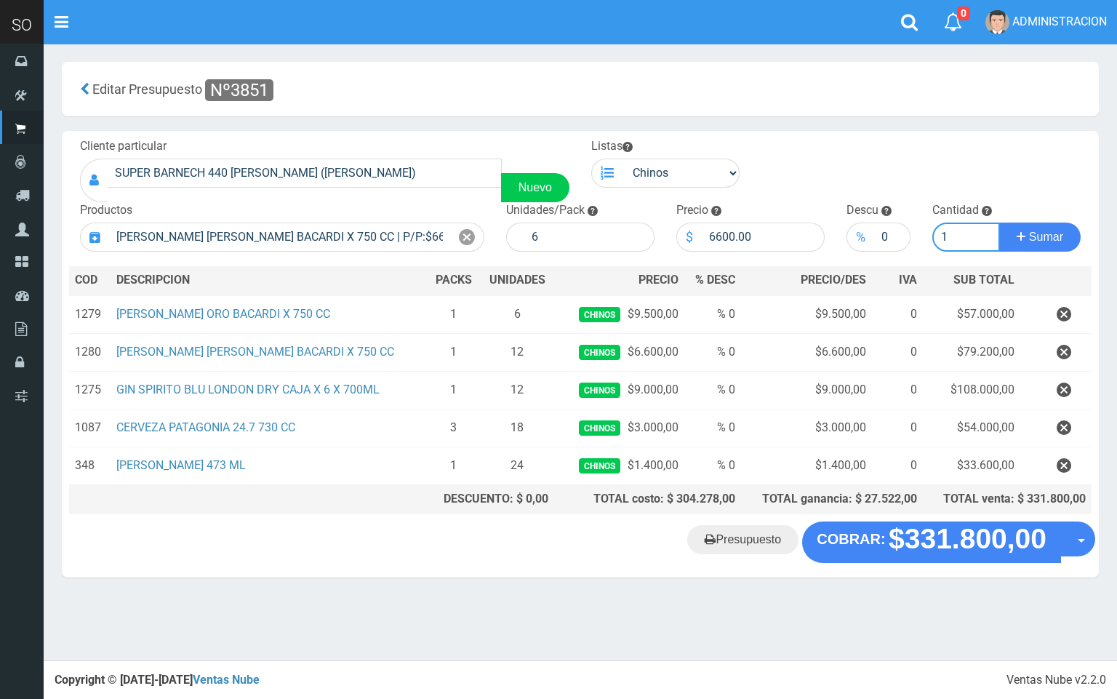
type input "1"
click at [999, 223] on button "Sumar" at bounding box center [1039, 237] width 81 height 29
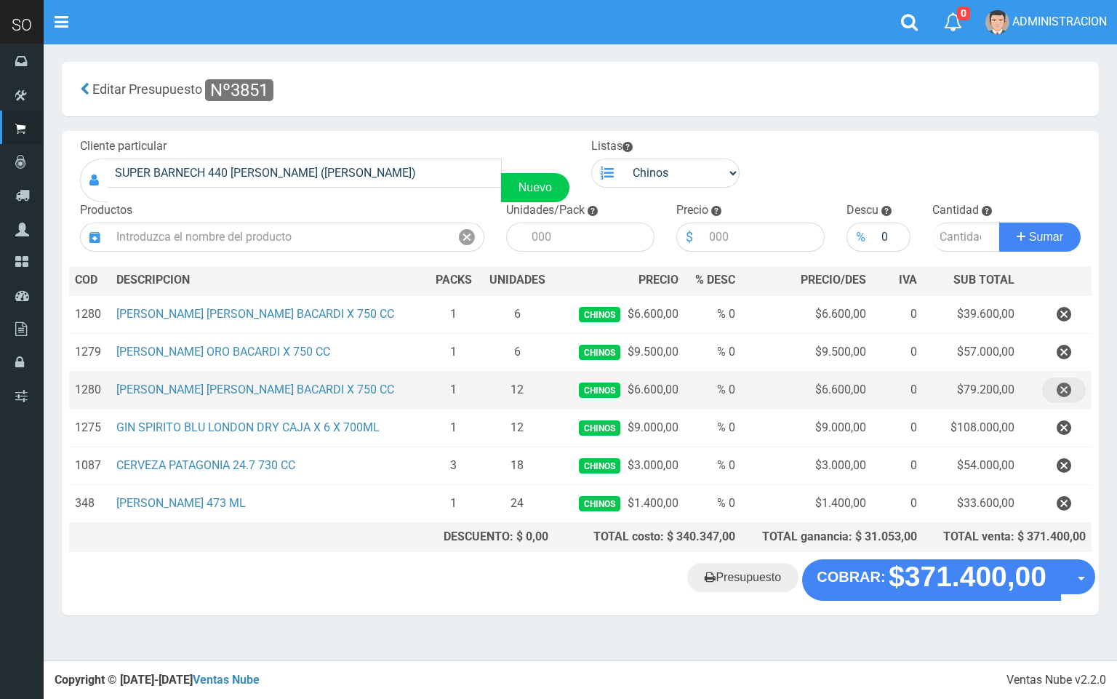
click at [1063, 386] on icon "button" at bounding box center [1064, 390] width 15 height 25
